Goal: Information Seeking & Learning: Check status

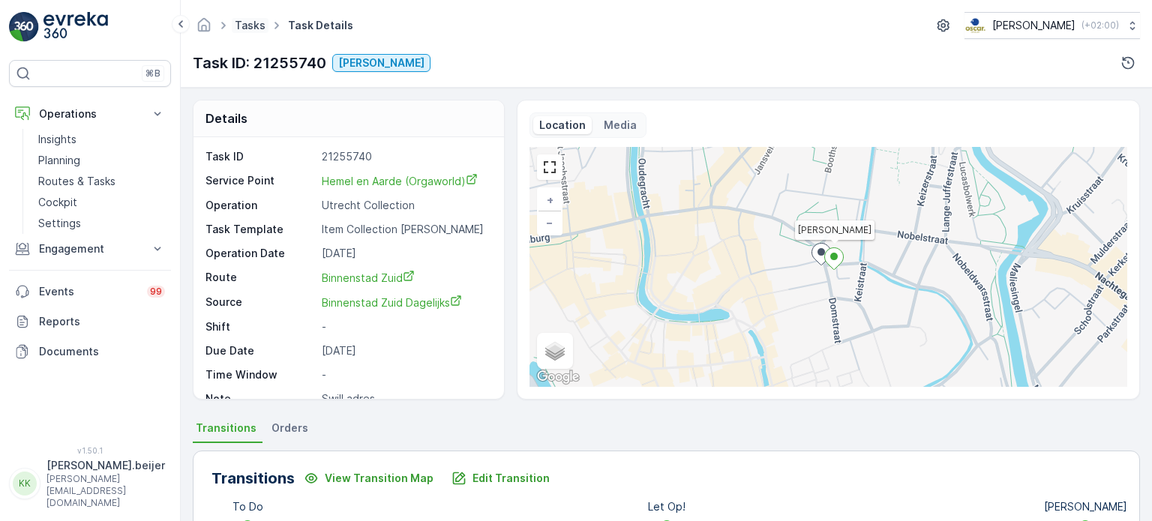
click at [246, 25] on link "Tasks" at bounding box center [250, 25] width 31 height 13
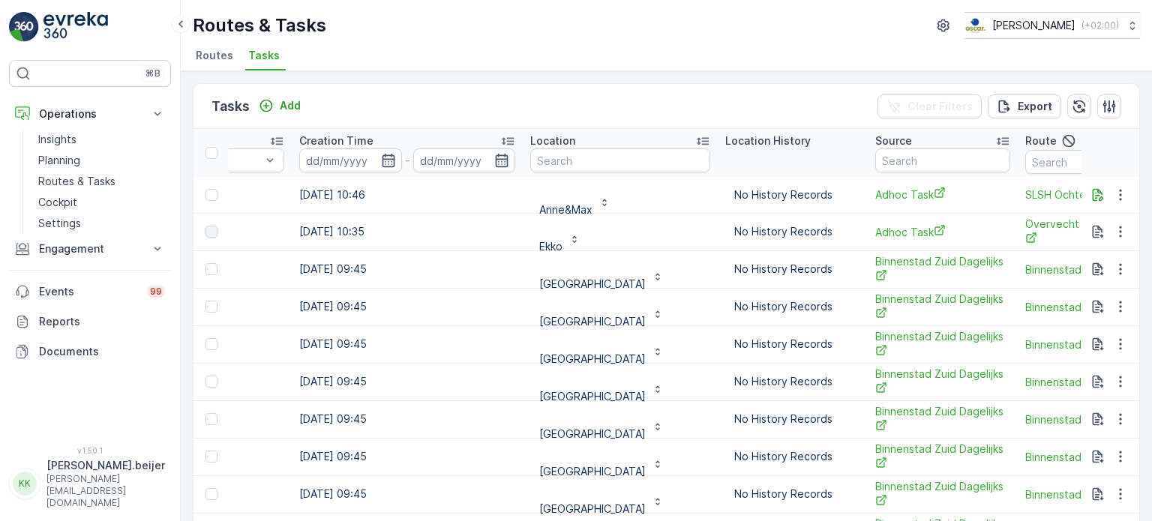
scroll to position [0, 1176]
click at [565, 166] on input "text" at bounding box center [620, 160] width 180 height 24
type input "Noorderlicht"
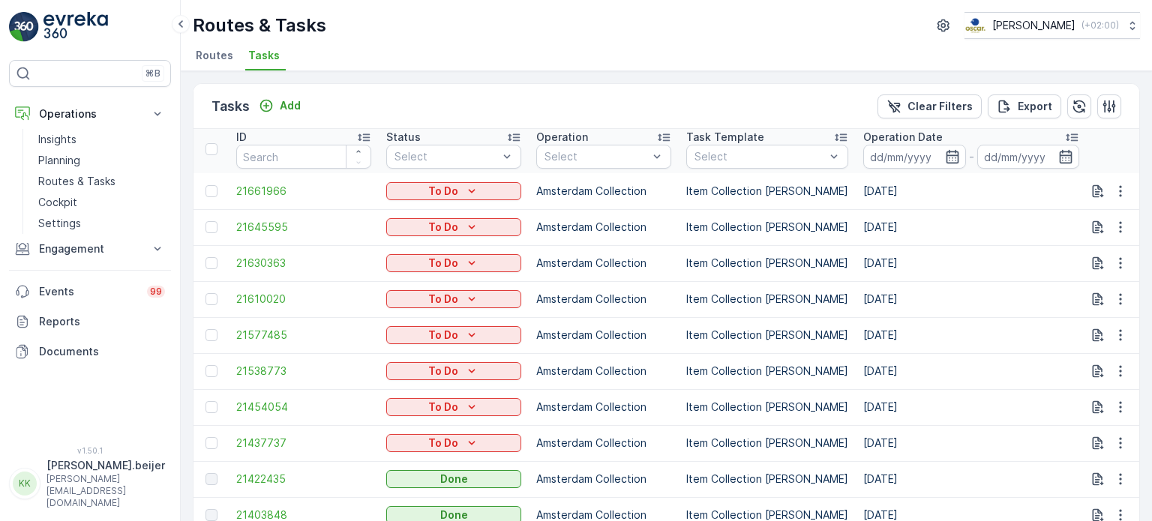
scroll to position [77, 0]
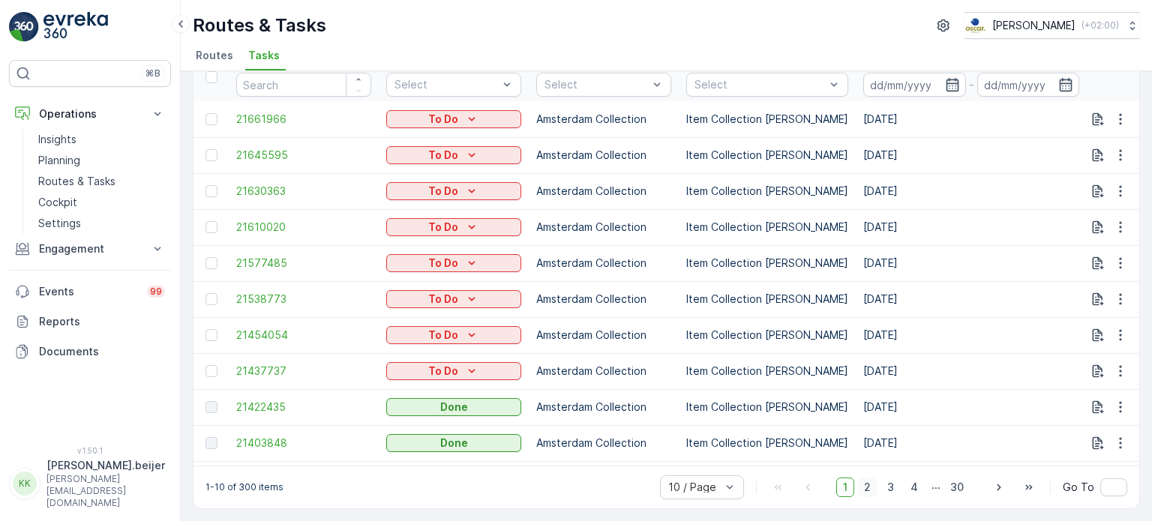
click at [867, 489] on span "2" at bounding box center [867, 487] width 20 height 19
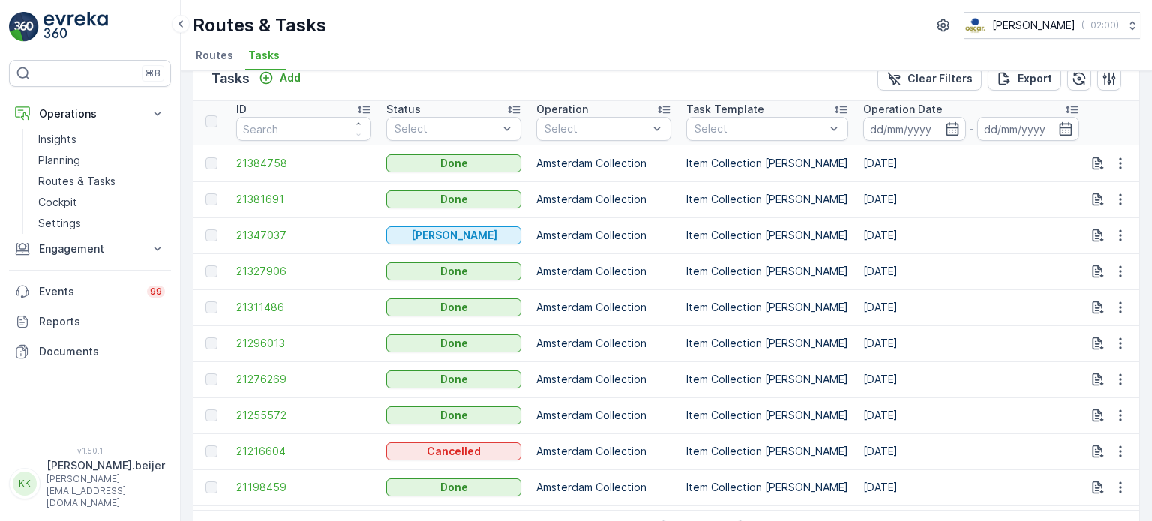
scroll to position [77, 0]
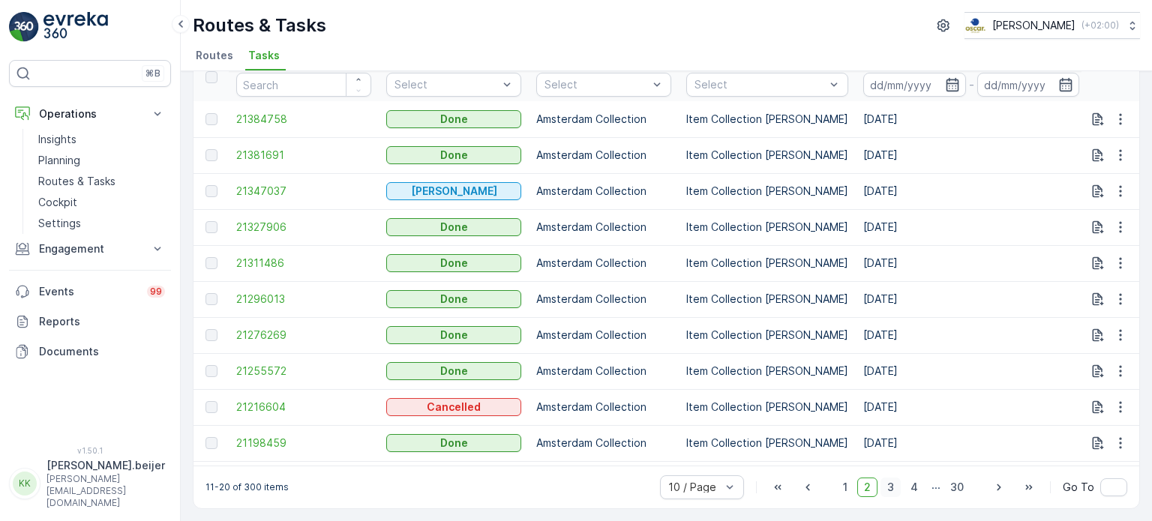
click at [891, 487] on span "3" at bounding box center [890, 487] width 20 height 19
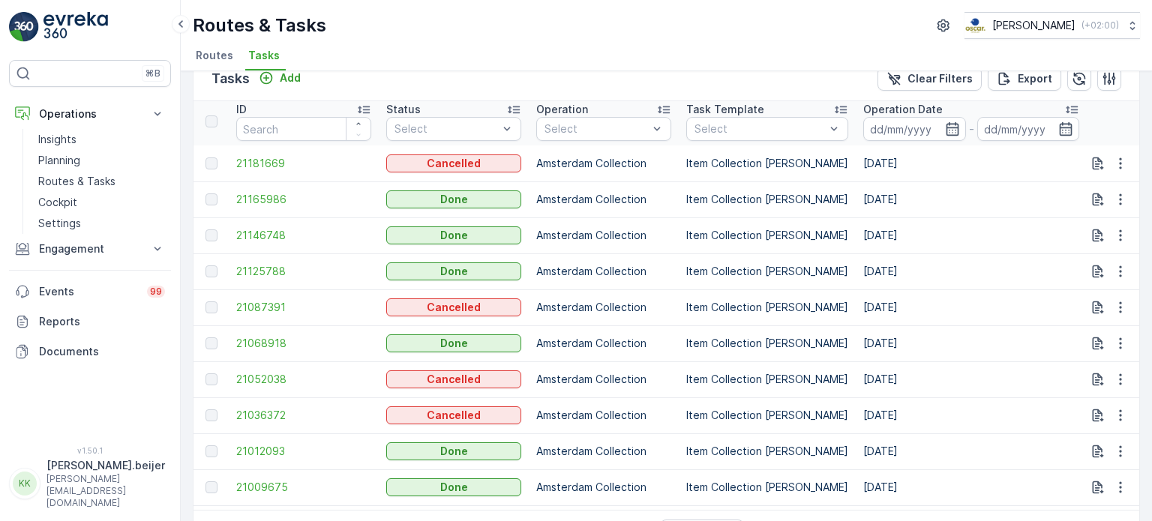
scroll to position [77, 0]
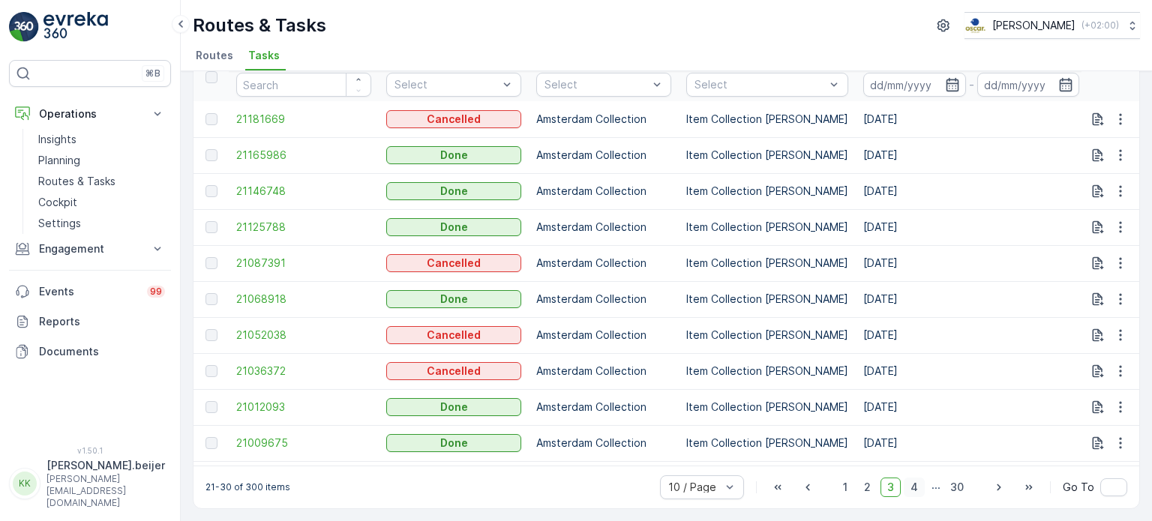
click at [911, 487] on span "4" at bounding box center [913, 487] width 21 height 19
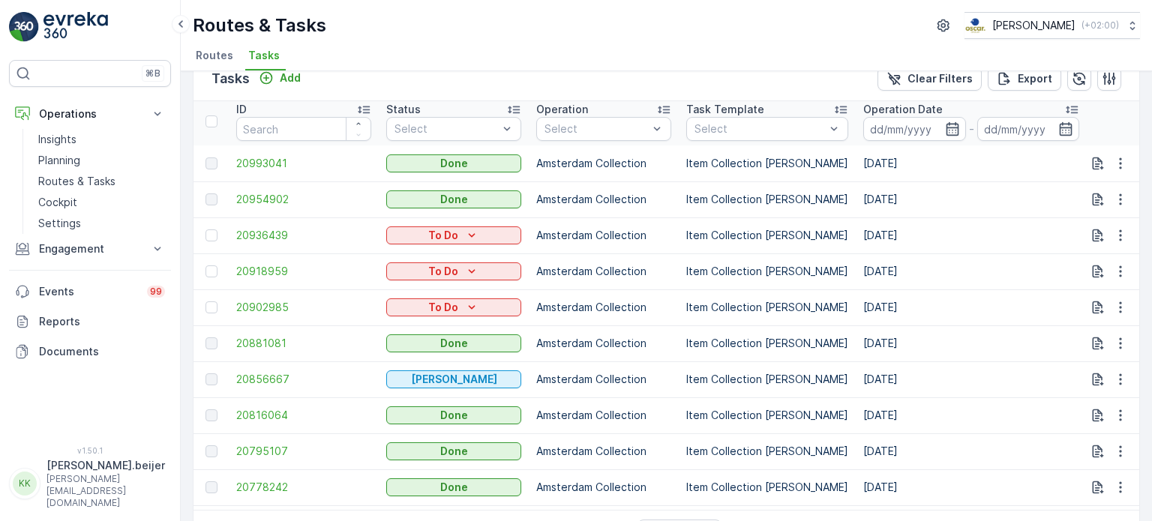
scroll to position [77, 0]
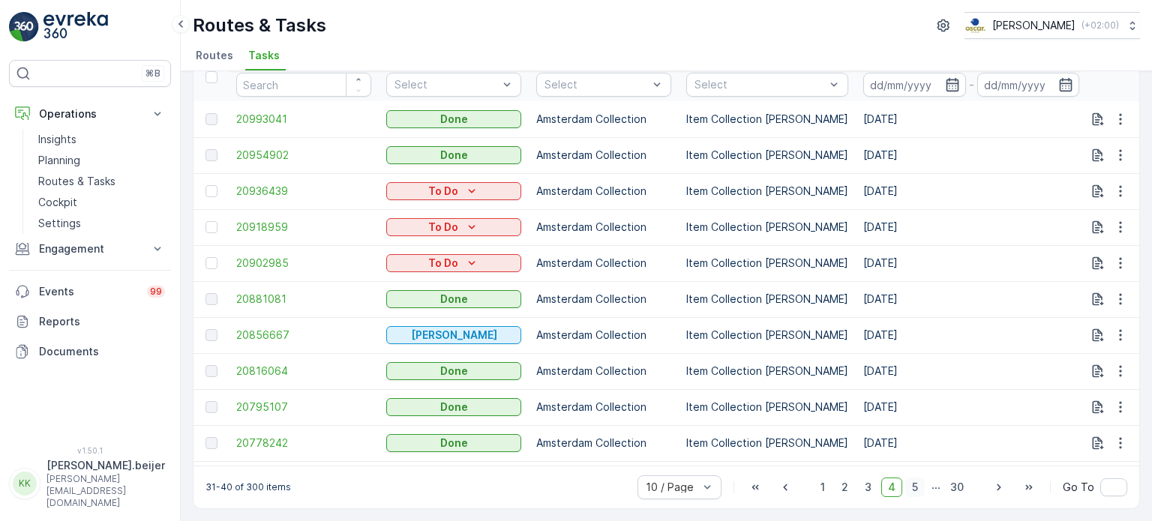
click at [915, 486] on span "5" at bounding box center [914, 487] width 19 height 19
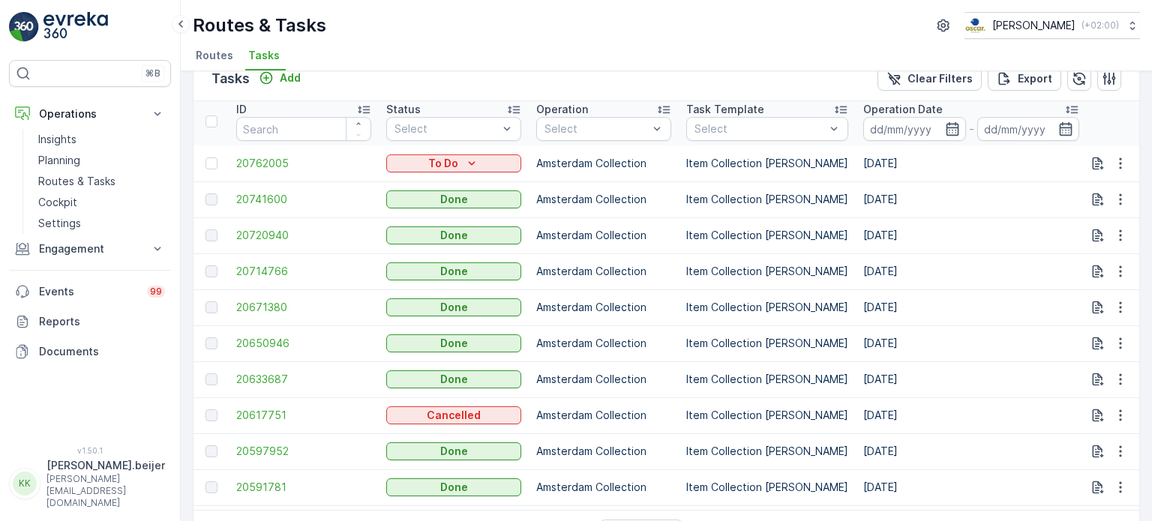
scroll to position [77, 0]
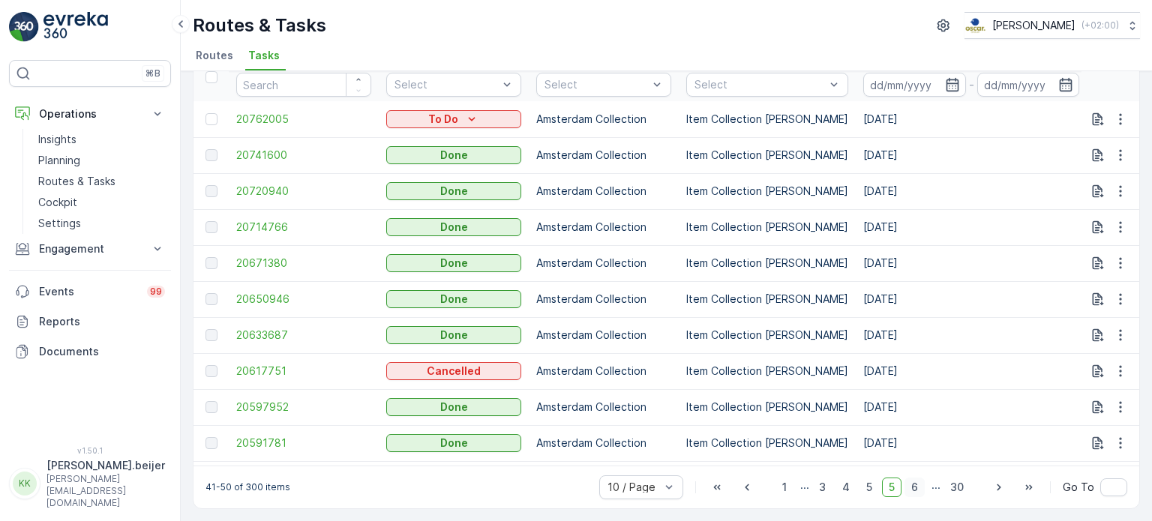
click at [912, 493] on span "6" at bounding box center [914, 487] width 20 height 19
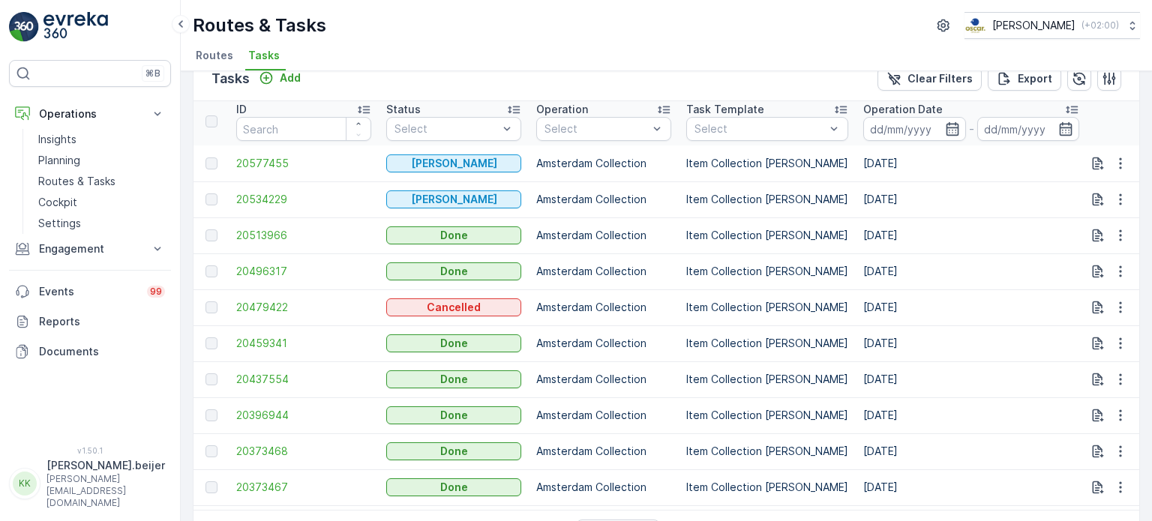
scroll to position [77, 0]
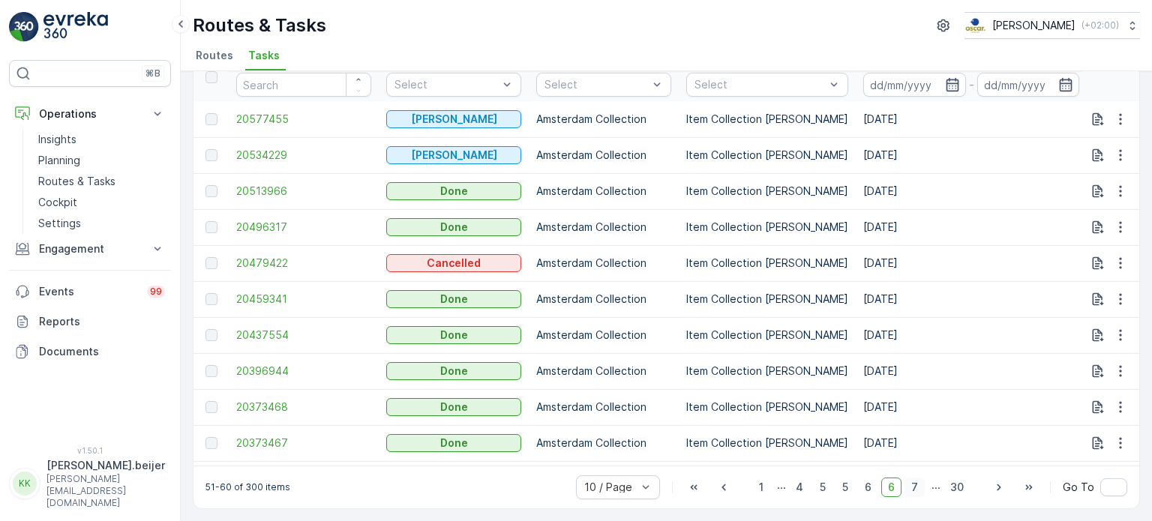
click at [919, 489] on span "7" at bounding box center [914, 487] width 20 height 19
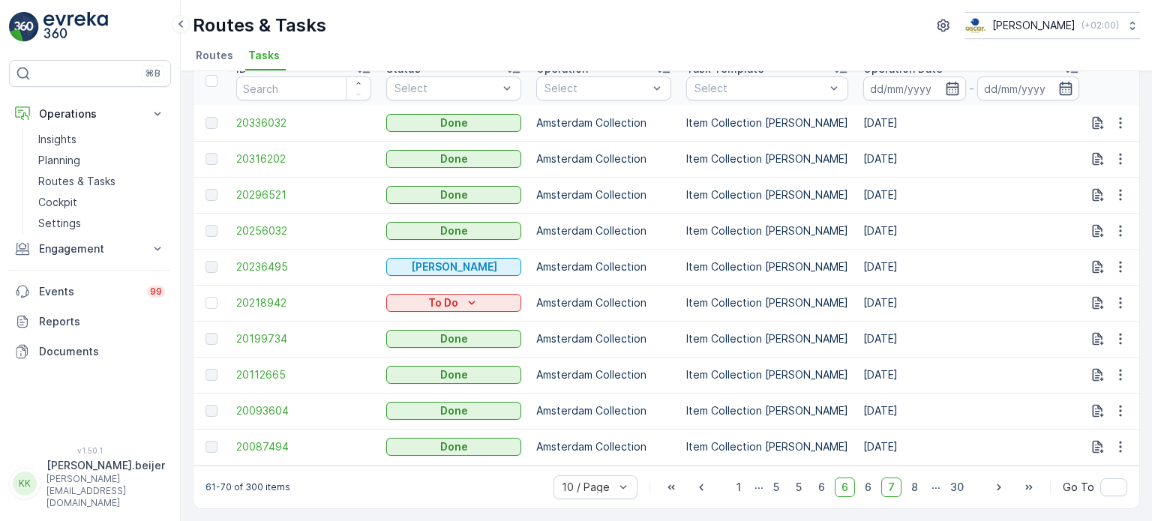
click at [261, 56] on span "Tasks" at bounding box center [263, 55] width 31 height 15
click at [217, 58] on span "Routes" at bounding box center [214, 55] width 37 height 15
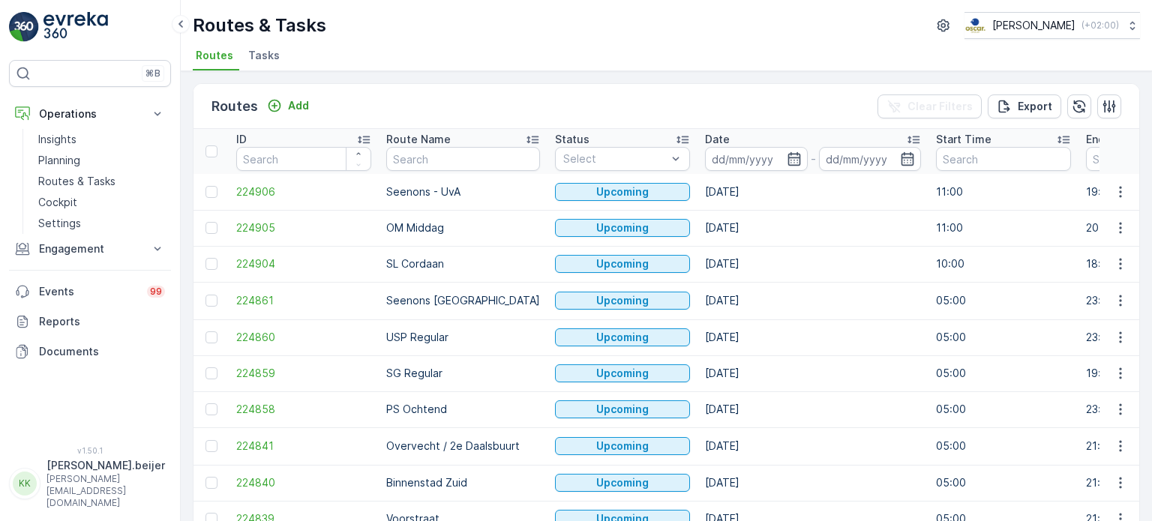
click at [264, 56] on span "Tasks" at bounding box center [263, 55] width 31 height 15
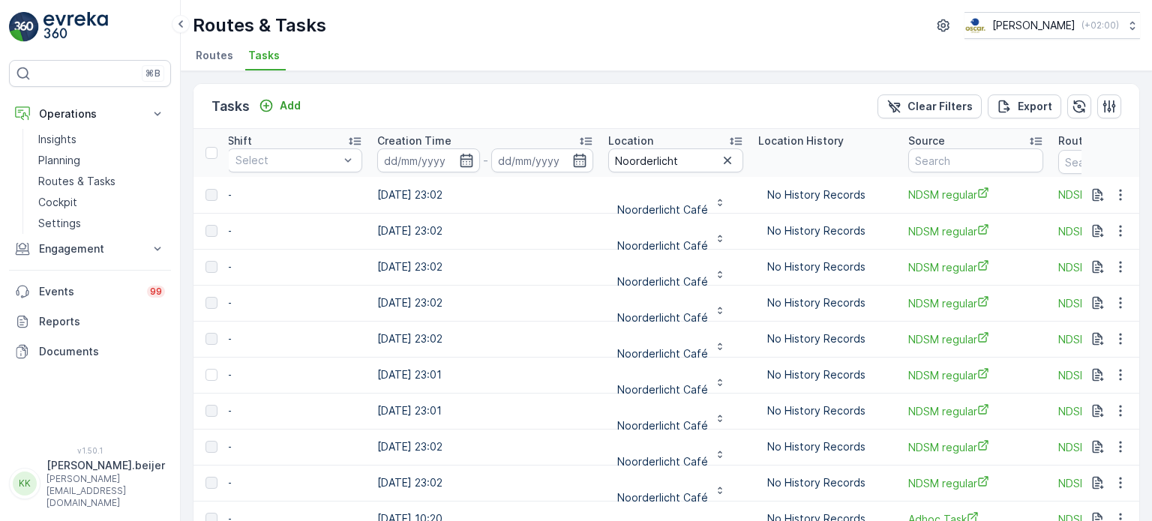
scroll to position [0, 1097]
click at [720, 164] on icon "button" at bounding box center [727, 160] width 15 height 15
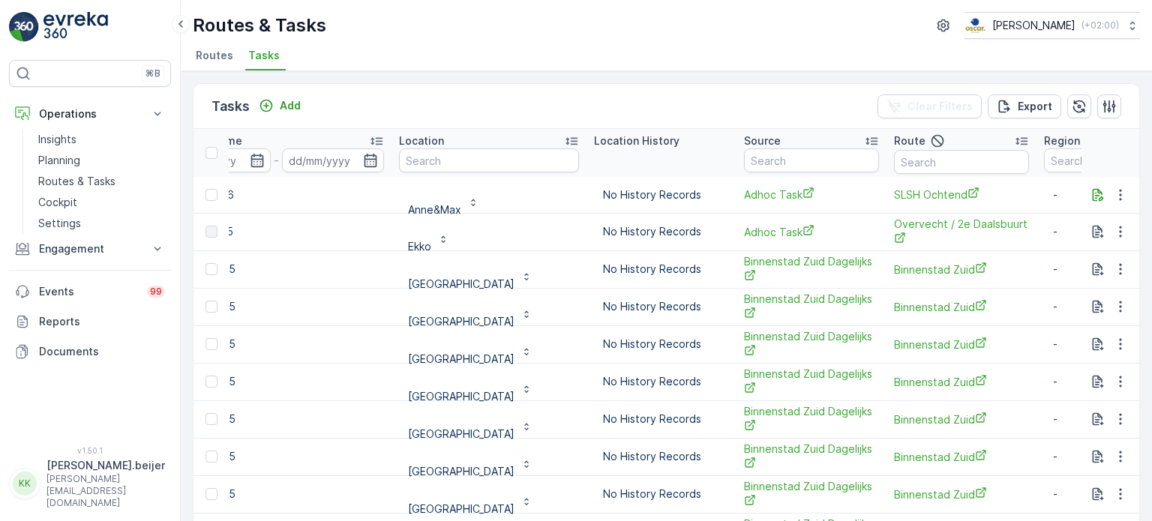
scroll to position [0, 1305]
click at [418, 152] on input "text" at bounding box center [490, 160] width 180 height 24
type input "parquit"
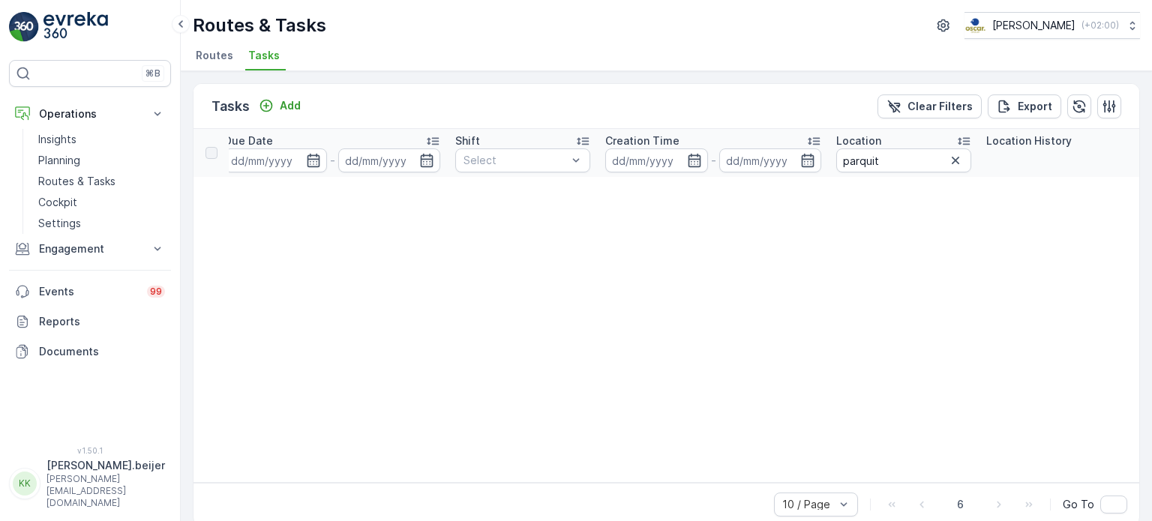
scroll to position [0, 896]
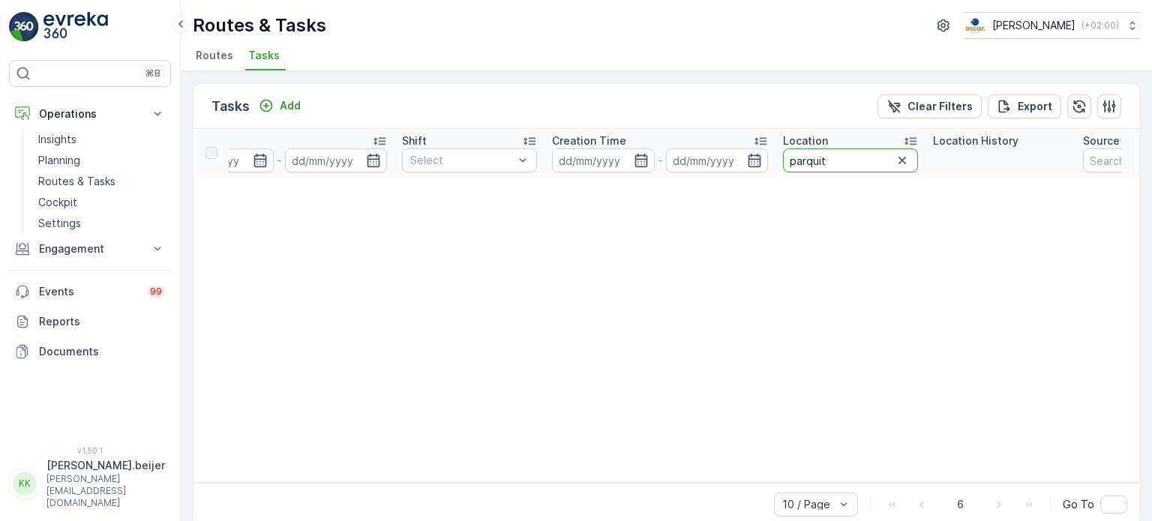
click at [867, 159] on input "parquit" at bounding box center [850, 160] width 135 height 24
type input "parkiet"
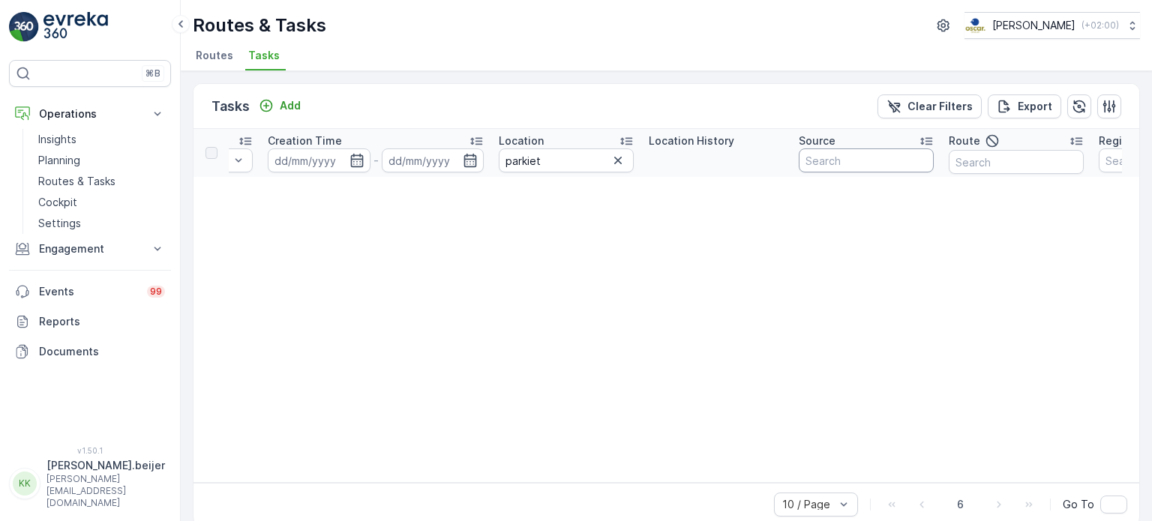
scroll to position [0, 1303]
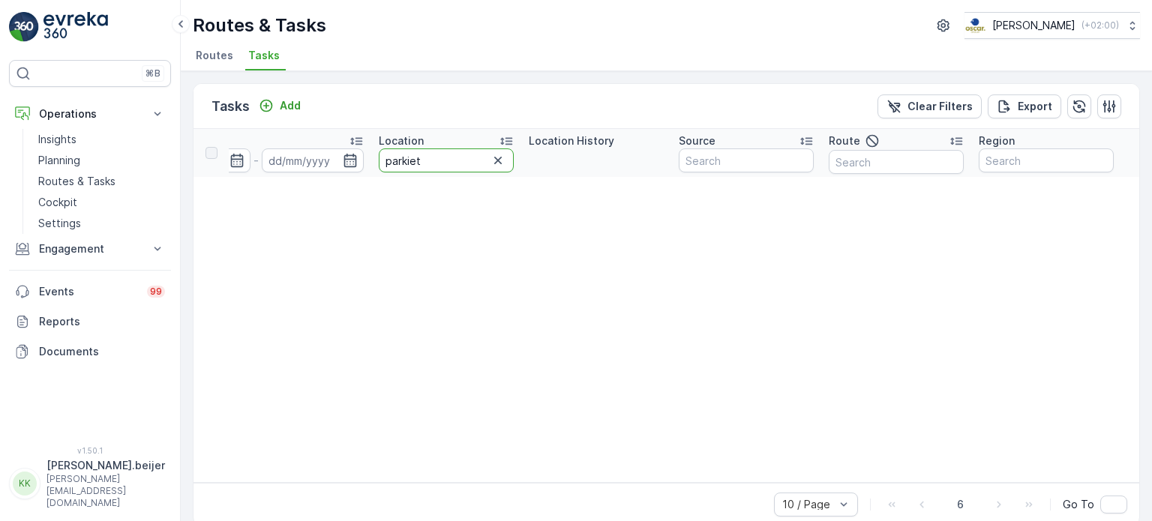
click at [412, 160] on input "parkiet" at bounding box center [446, 160] width 135 height 24
type input "parqiet"
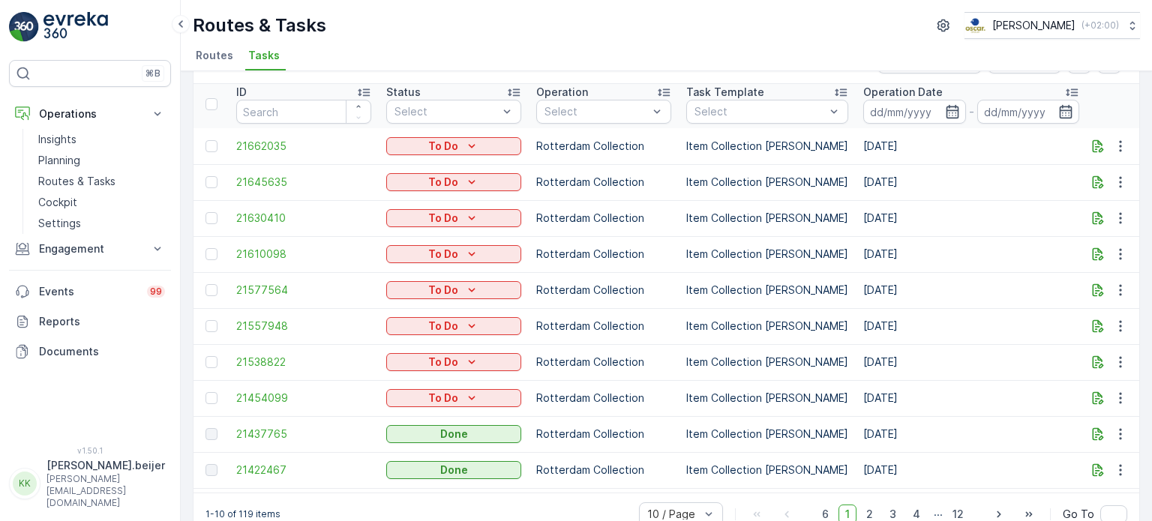
scroll to position [77, 0]
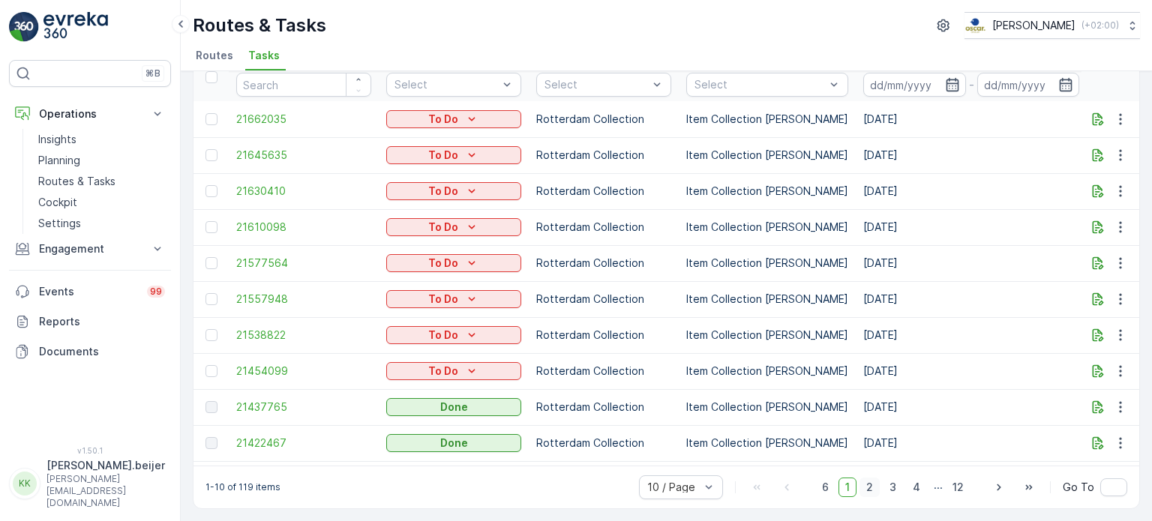
click at [876, 490] on span "2" at bounding box center [869, 487] width 20 height 19
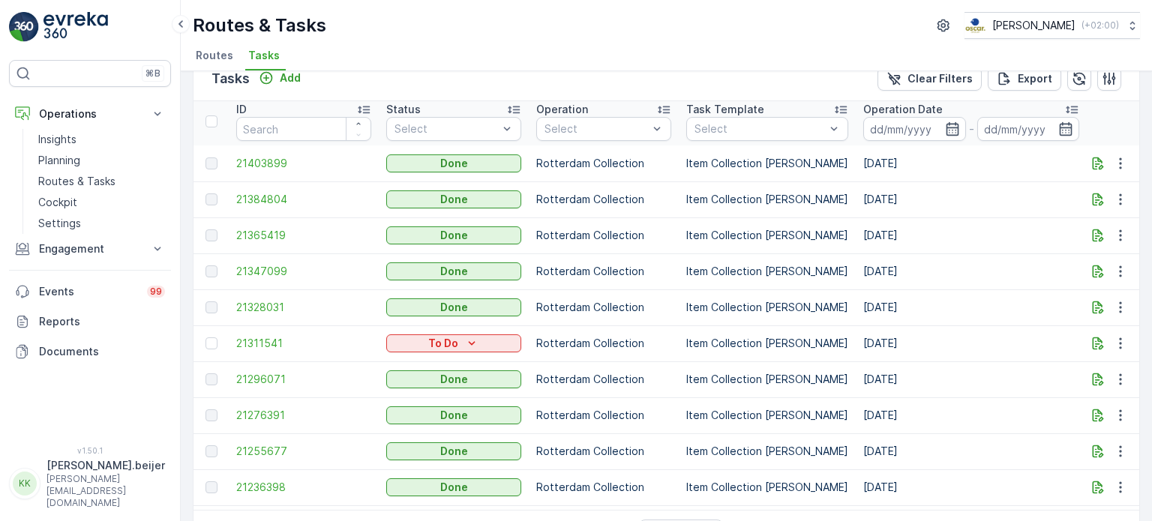
scroll to position [77, 0]
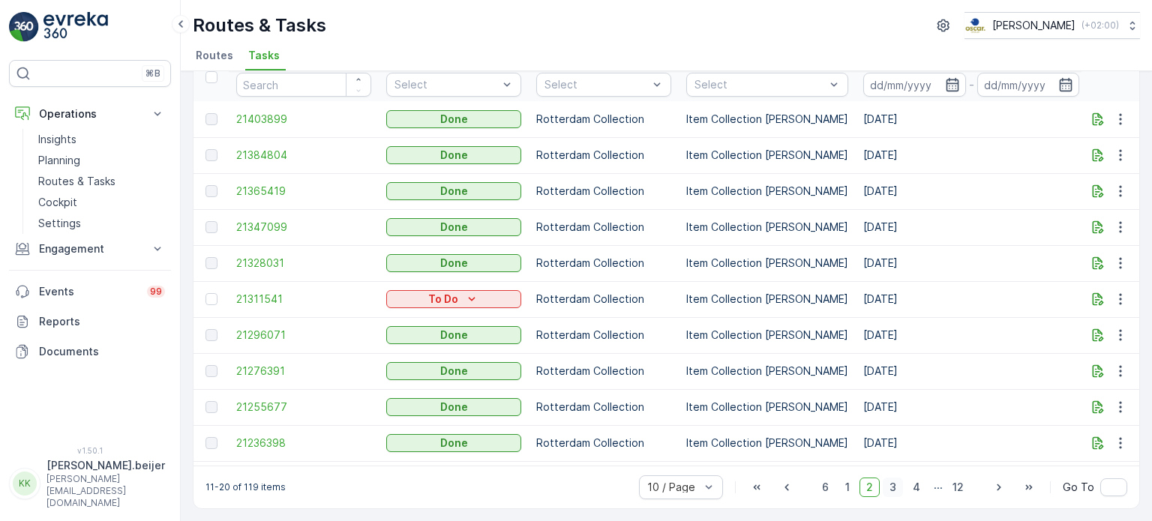
click at [892, 491] on span "3" at bounding box center [892, 487] width 20 height 19
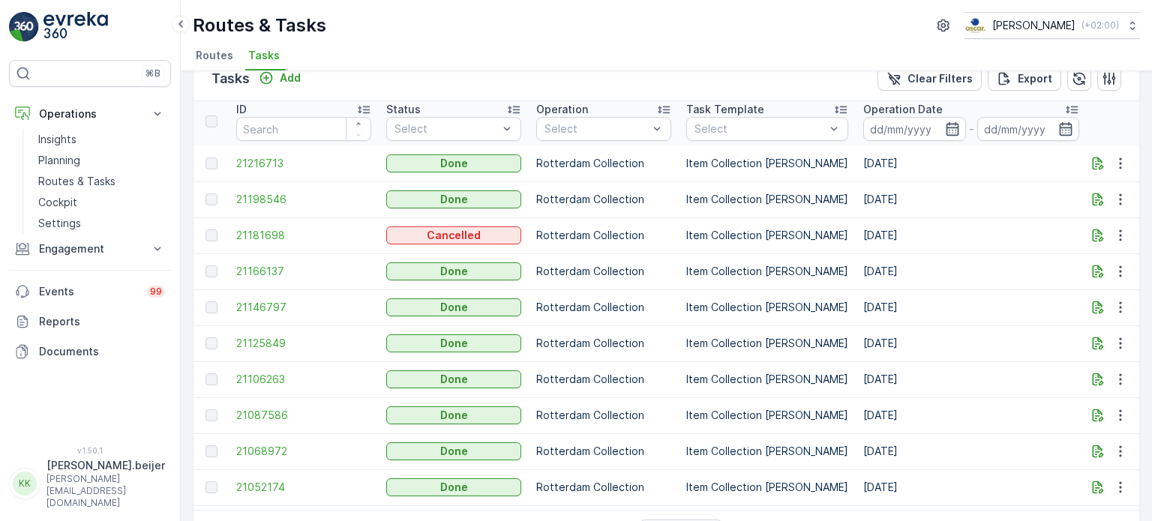
scroll to position [77, 0]
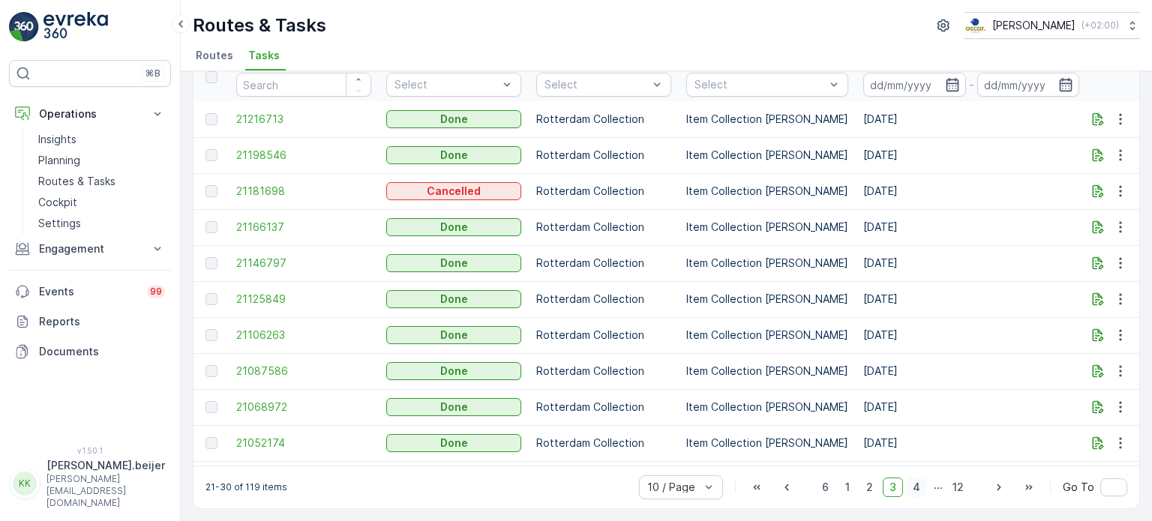
click at [917, 483] on span "4" at bounding box center [916, 487] width 21 height 19
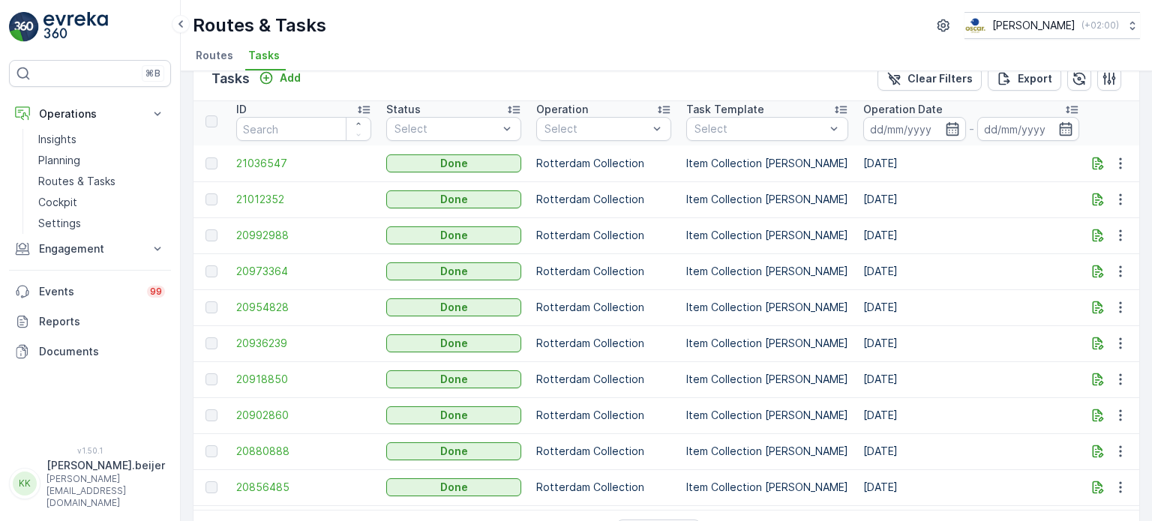
scroll to position [77, 0]
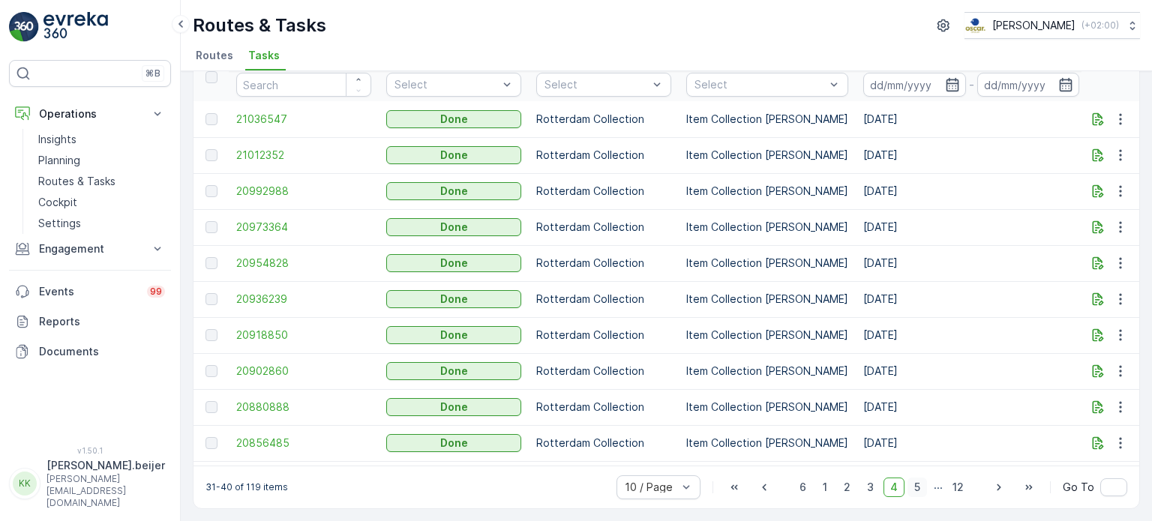
click at [918, 487] on span "5" at bounding box center [916, 487] width 19 height 19
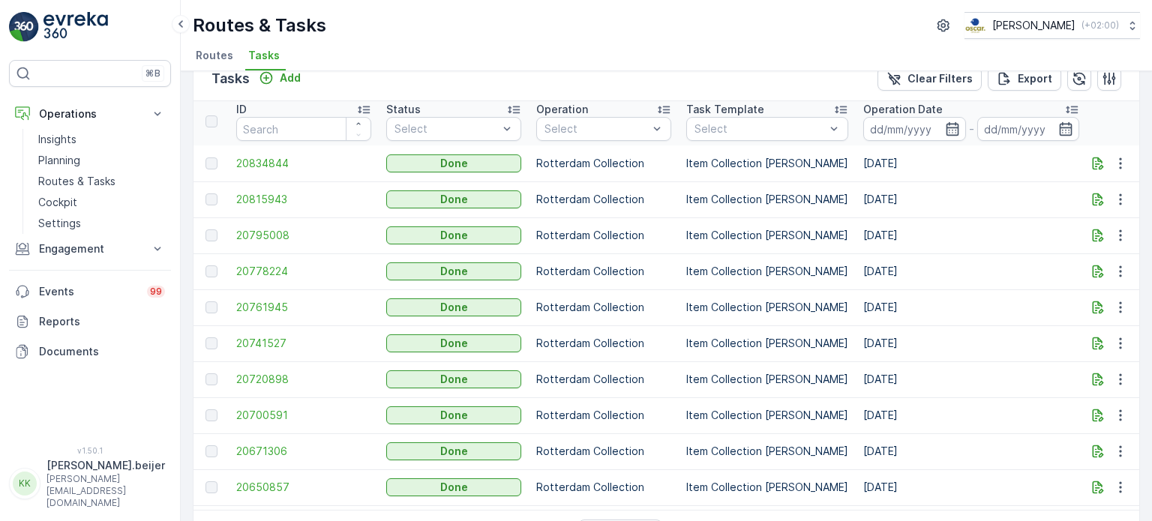
scroll to position [77, 0]
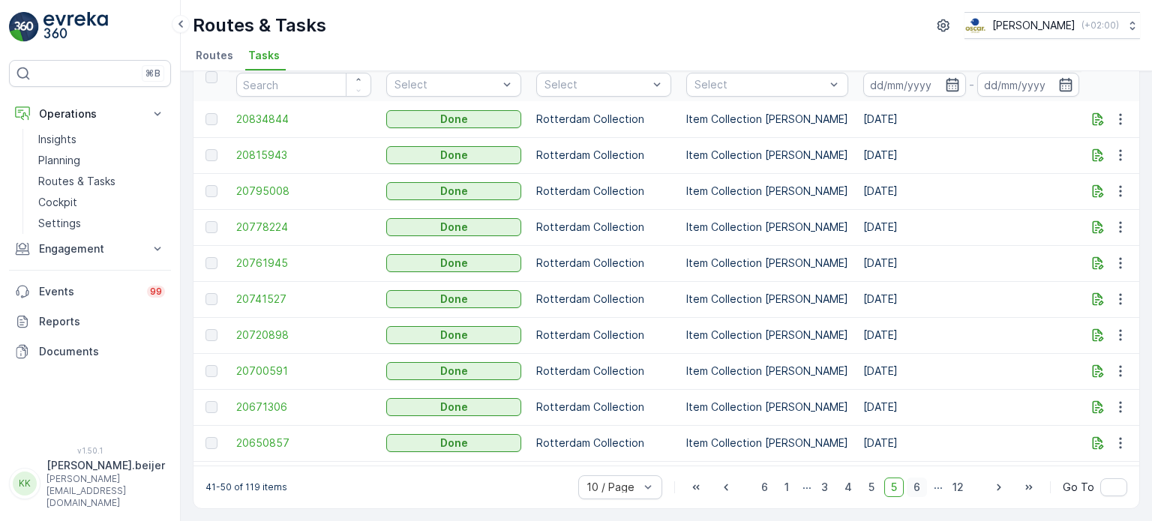
click at [915, 487] on span "6" at bounding box center [916, 487] width 20 height 19
click at [915, 486] on span "7" at bounding box center [916, 487] width 20 height 19
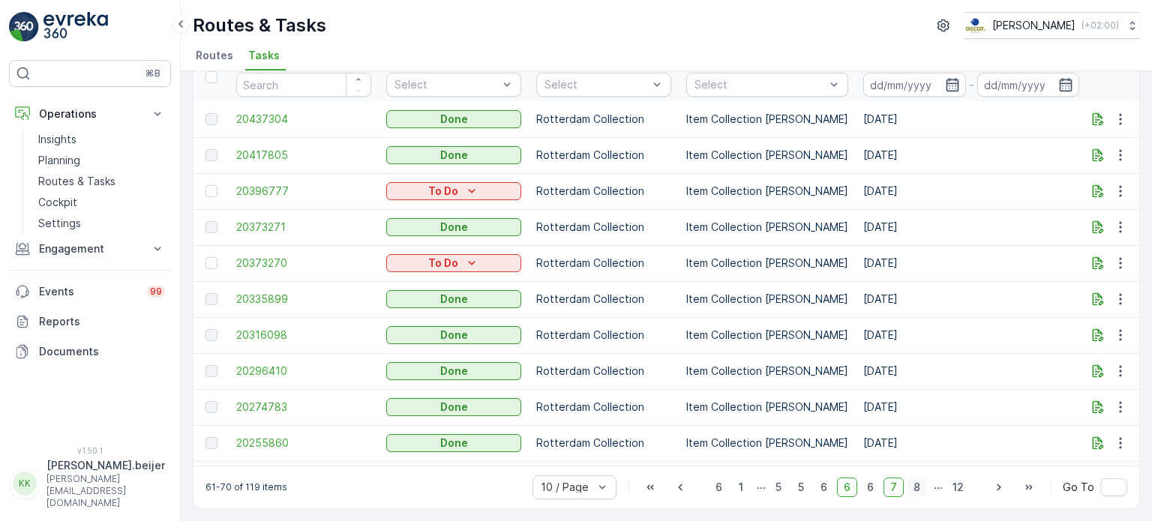
click at [918, 490] on span "8" at bounding box center [916, 487] width 20 height 19
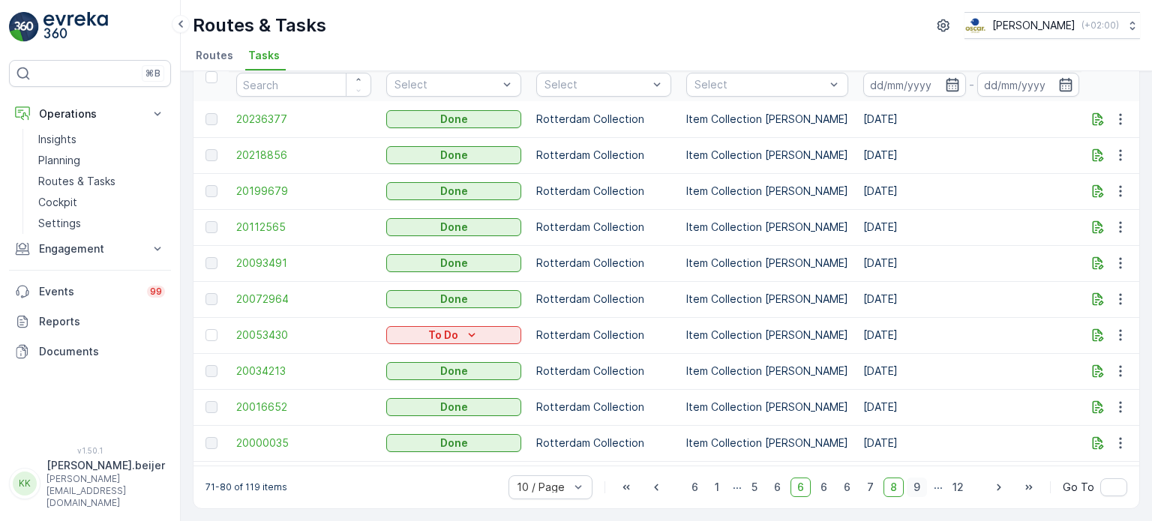
click at [914, 485] on span "9" at bounding box center [916, 487] width 20 height 19
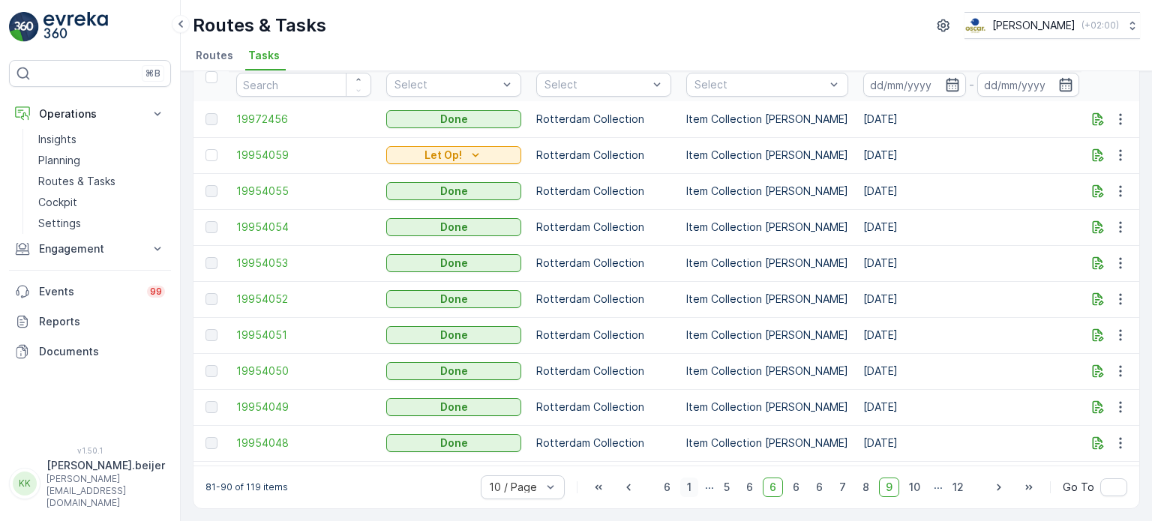
click at [693, 489] on span "1" at bounding box center [689, 487] width 18 height 19
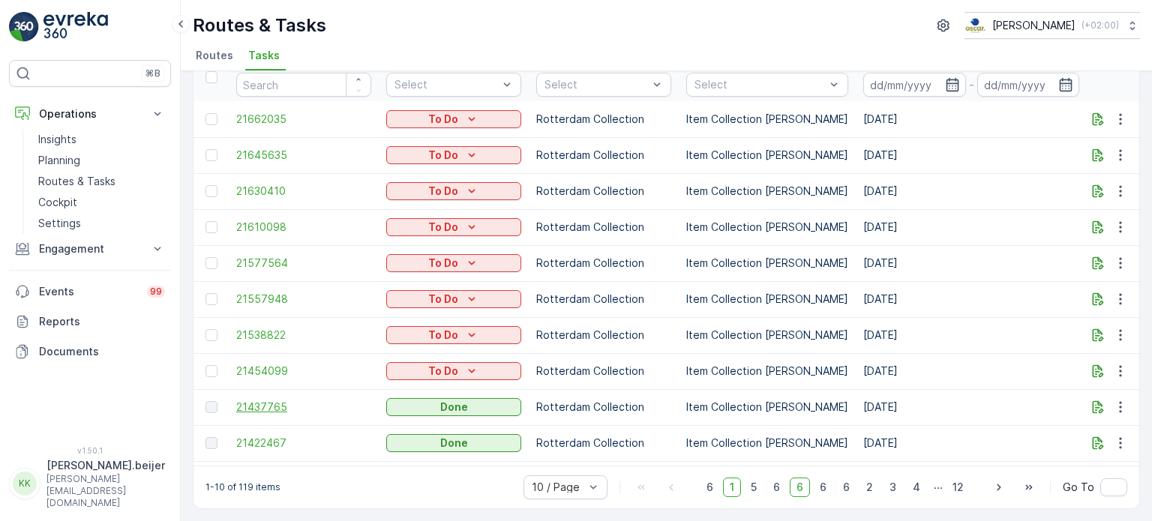
click at [258, 403] on span "21437765" at bounding box center [303, 407] width 135 height 15
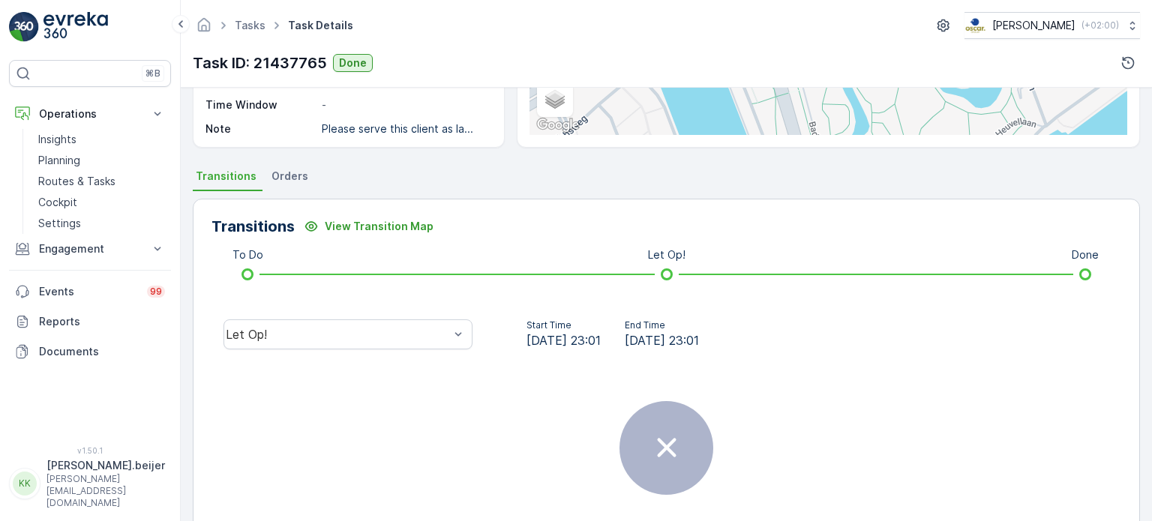
click at [285, 179] on span "Orders" at bounding box center [289, 176] width 37 height 15
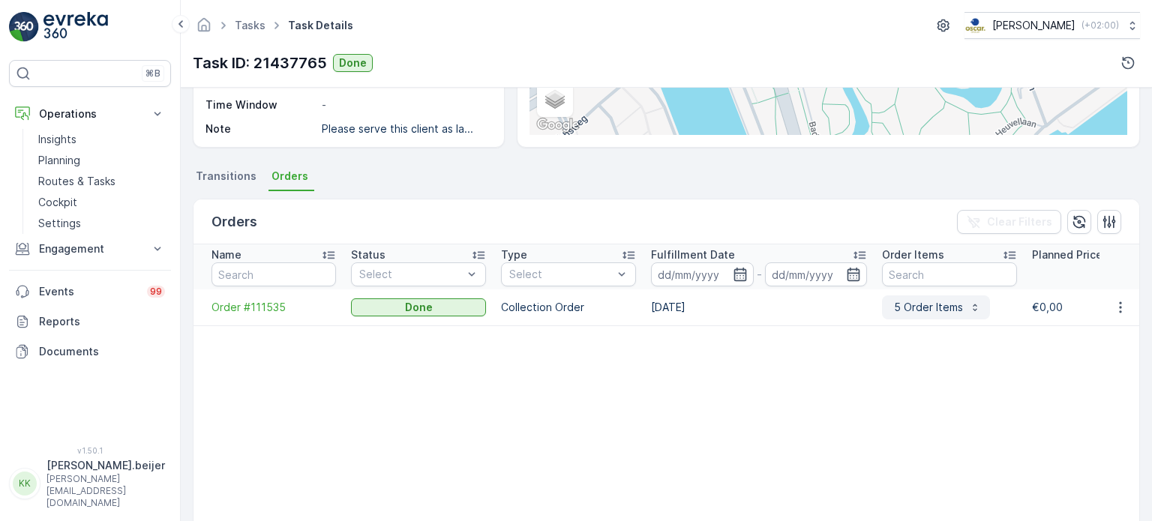
click at [974, 307] on icon "button" at bounding box center [975, 307] width 12 height 12
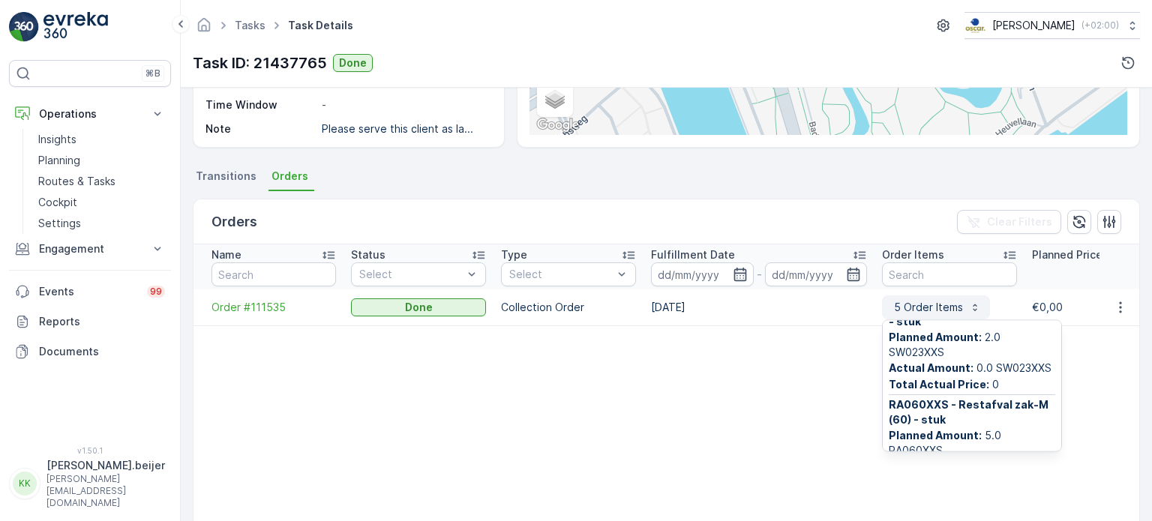
click at [969, 311] on icon "button" at bounding box center [975, 307] width 12 height 12
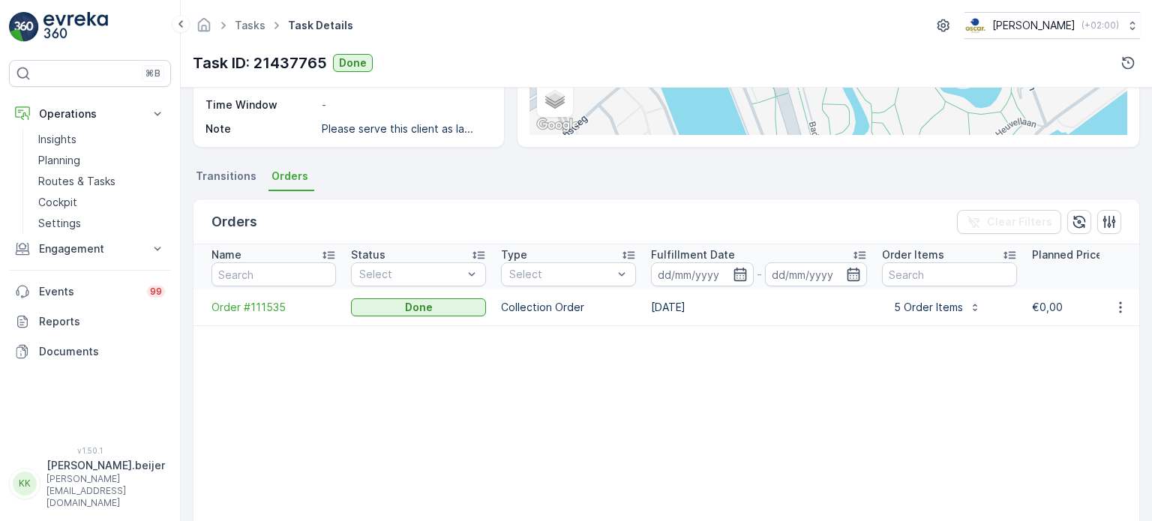
click at [333, 385] on td at bounding box center [268, 372] width 150 height 31
